Goal: Information Seeking & Learning: Learn about a topic

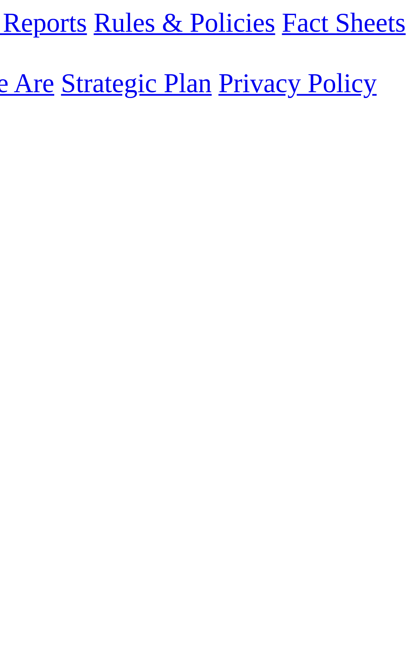
click at [175, 527] on td "[PERSON_NAME]" at bounding box center [148, 531] width 54 height 8
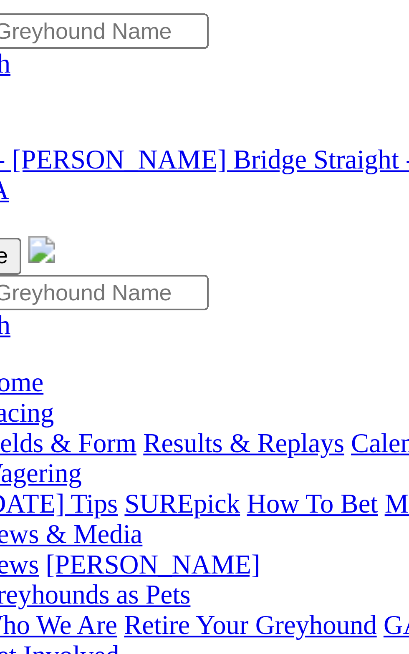
click at [11, 304] on span "R2" at bounding box center [7, 307] width 8 height 7
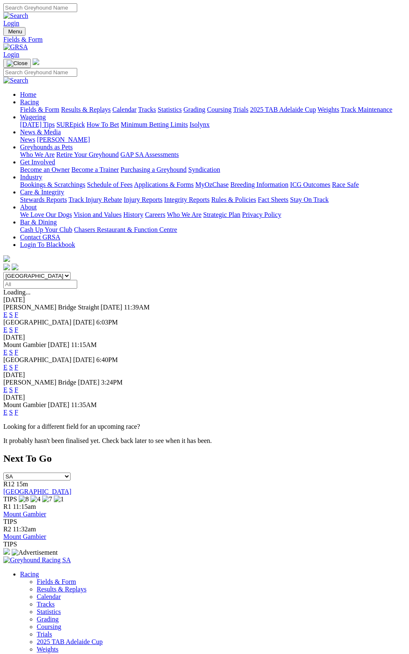
scroll to position [5, 0]
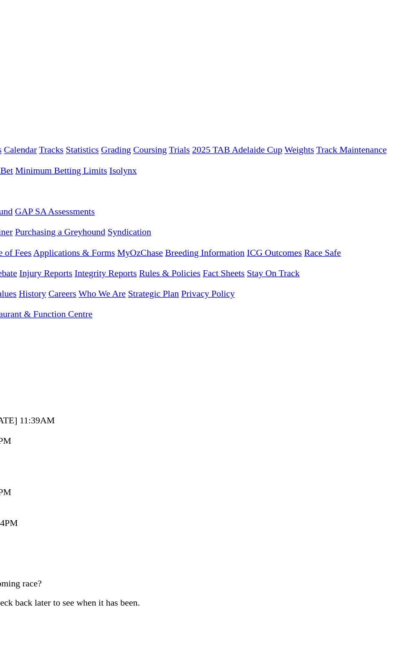
click at [392, 311] on div "E S F" at bounding box center [204, 315] width 402 height 8
click at [391, 296] on div "[DATE]" at bounding box center [204, 300] width 402 height 8
click at [18, 311] on link "F" at bounding box center [17, 314] width 4 height 7
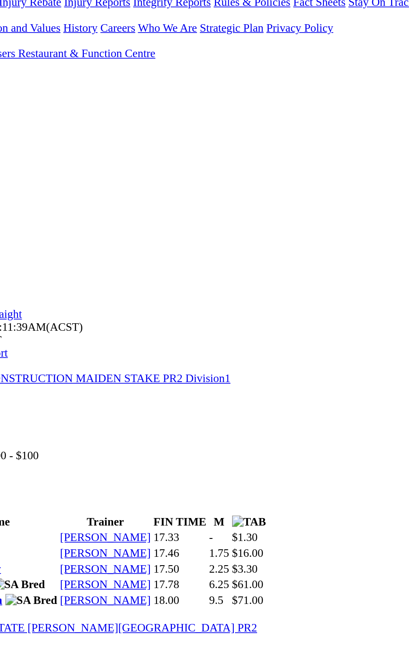
scroll to position [12, 0]
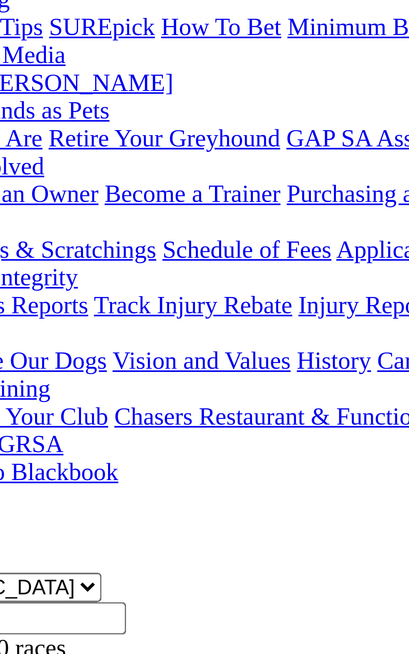
scroll to position [12, 0]
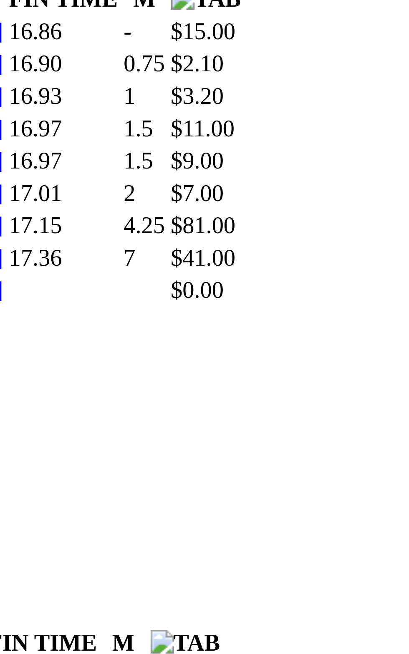
scroll to position [1178, 0]
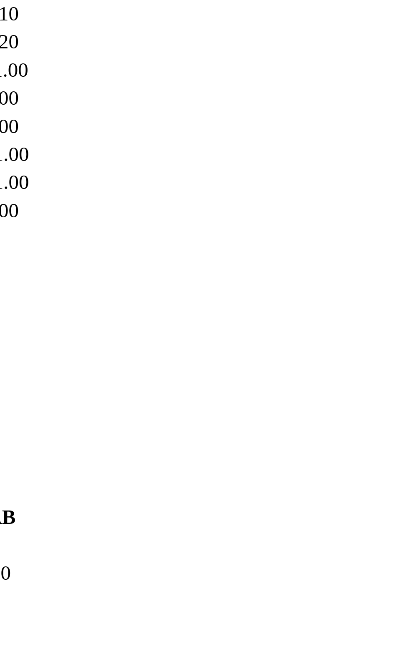
click at [219, 326] on td "Judith Hurley" at bounding box center [193, 321] width 54 height 8
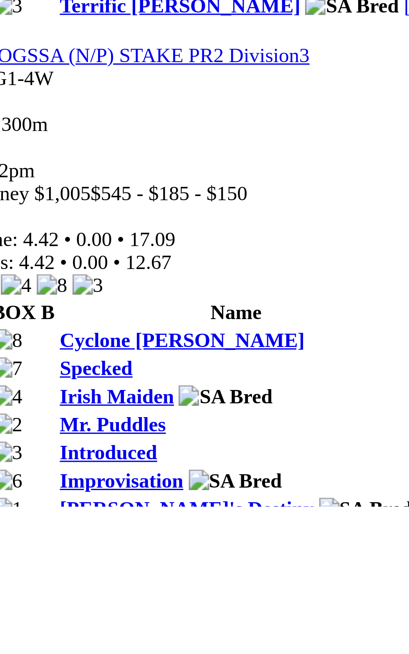
scroll to position [1219, 0]
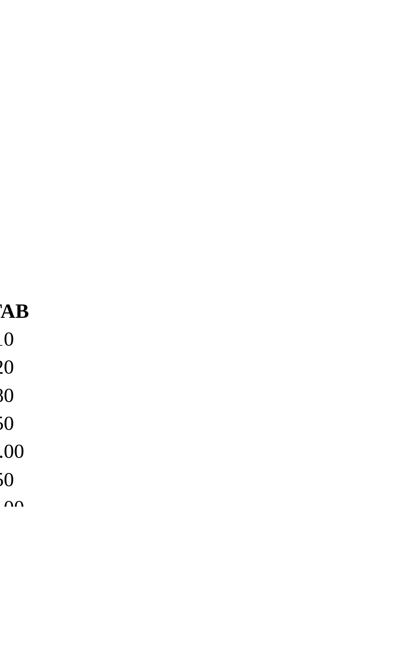
click at [213, 467] on td "Bosko Stamenkovic" at bounding box center [186, 462] width 54 height 8
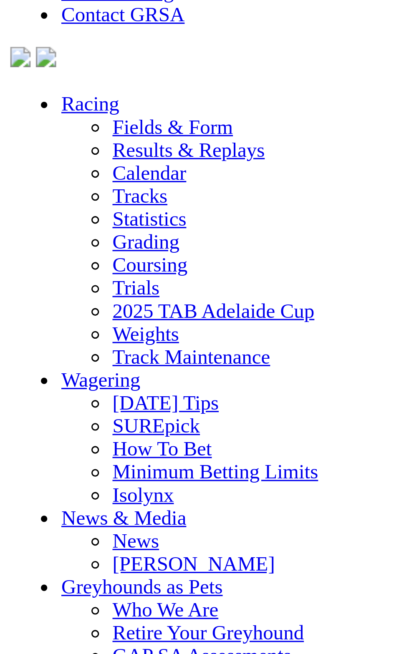
scroll to position [1842, 0]
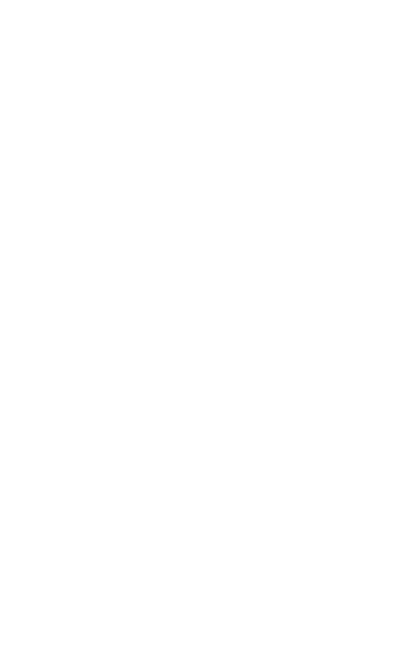
click at [160, 181] on div "Somnambulist" at bounding box center [104, 178] width 112 height 8
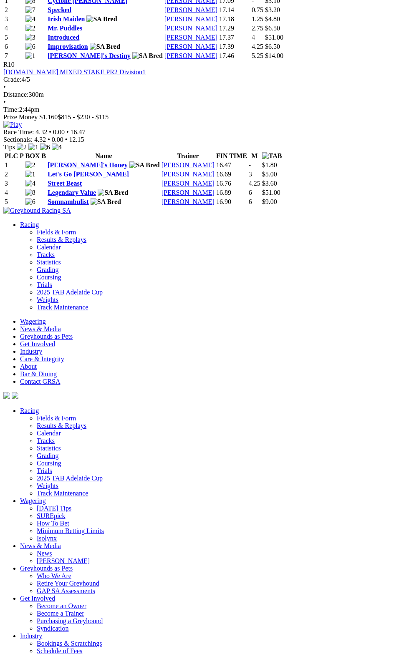
click at [96, 196] on link "Legendary Value" at bounding box center [72, 192] width 48 height 7
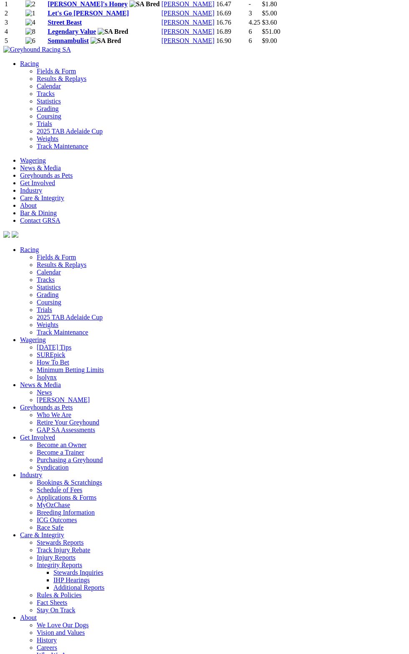
scroll to position [1969, 0]
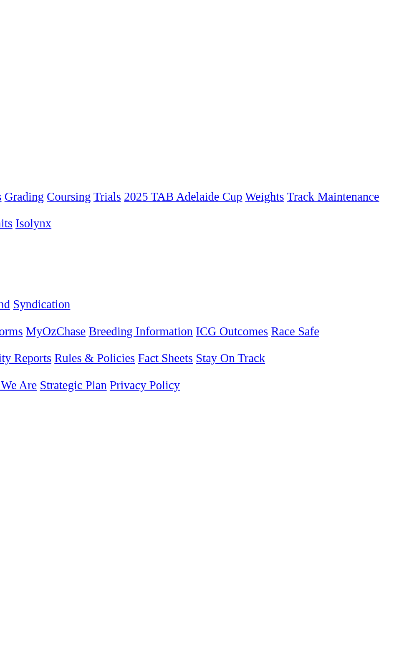
click at [182, 375] on div "Prize Money: $24,750" at bounding box center [204, 379] width 402 height 8
